Goal: Find specific page/section: Find specific page/section

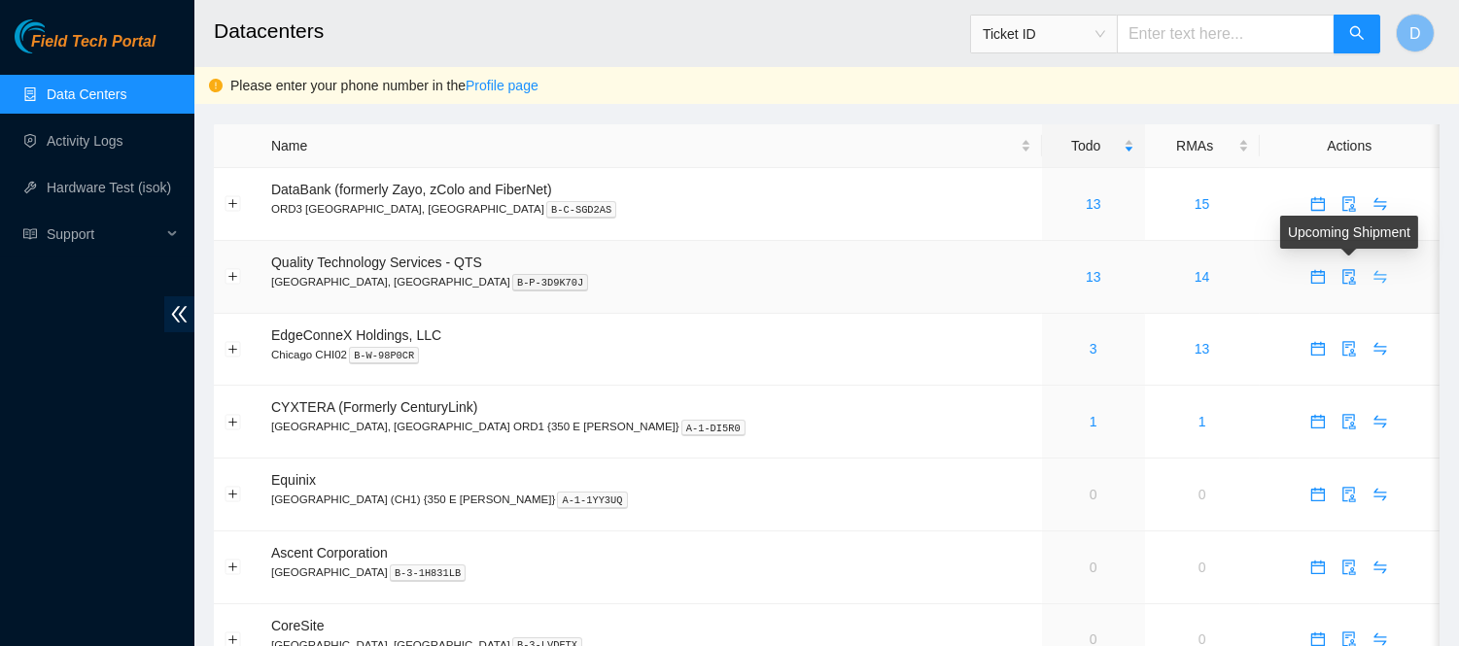
click at [1374, 275] on icon "swap" at bounding box center [1380, 276] width 13 height 13
